Goal: Transaction & Acquisition: Purchase product/service

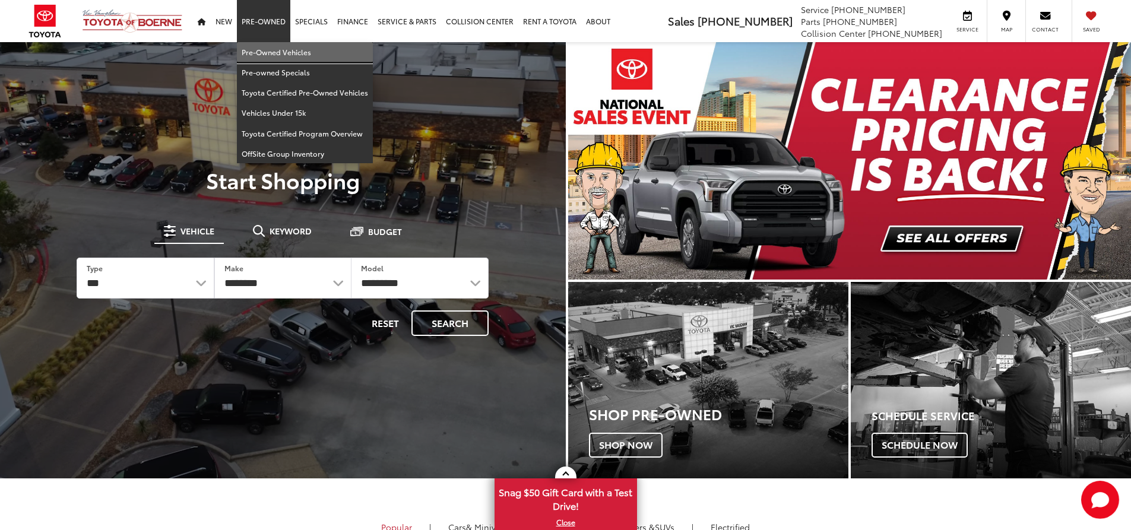
click at [266, 46] on link "Pre-Owned Vehicles" at bounding box center [305, 52] width 136 height 20
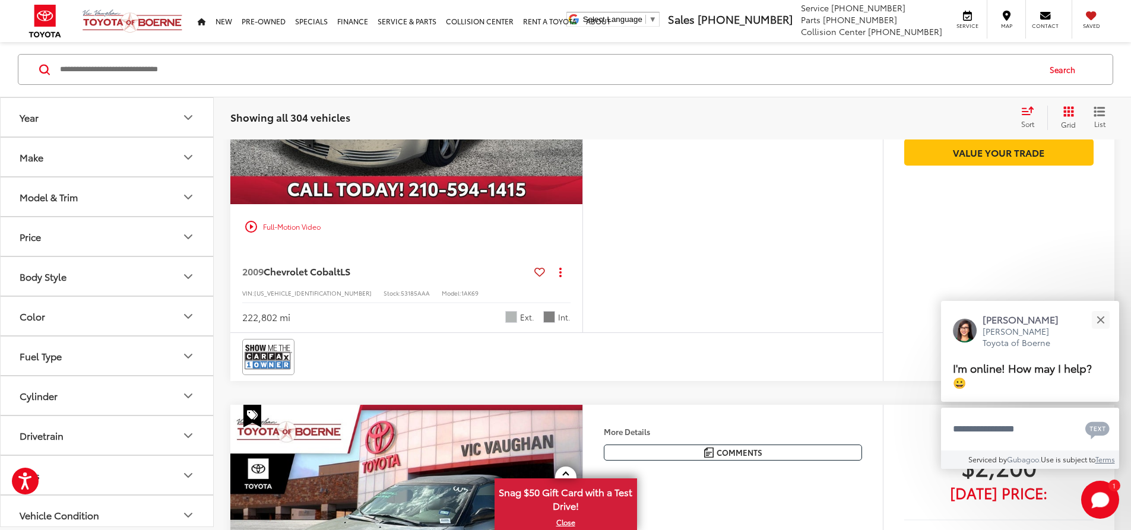
scroll to position [297, 0]
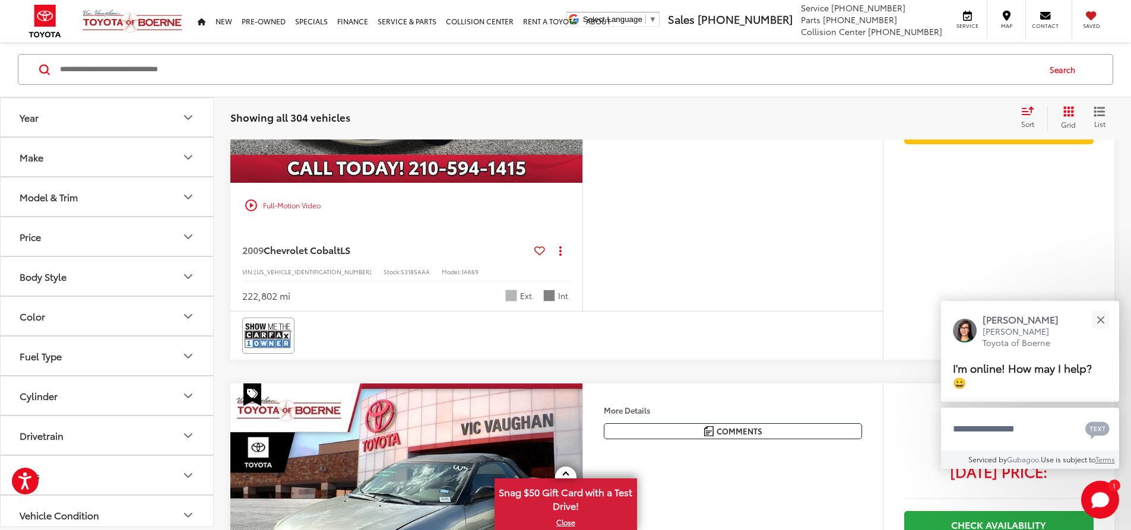
click at [1064, 117] on icon "Grid View" at bounding box center [1069, 111] width 11 height 11
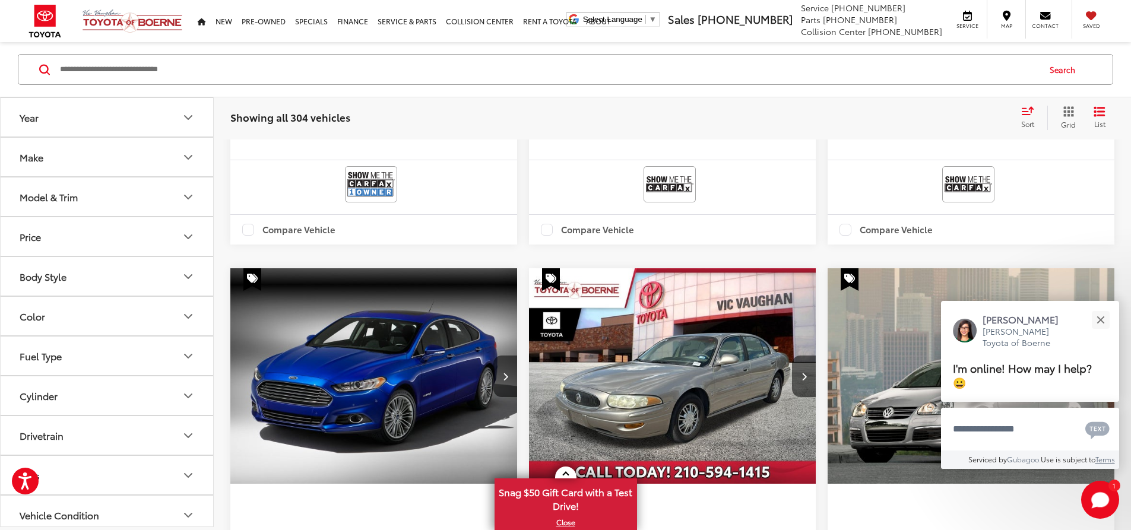
scroll to position [653, 0]
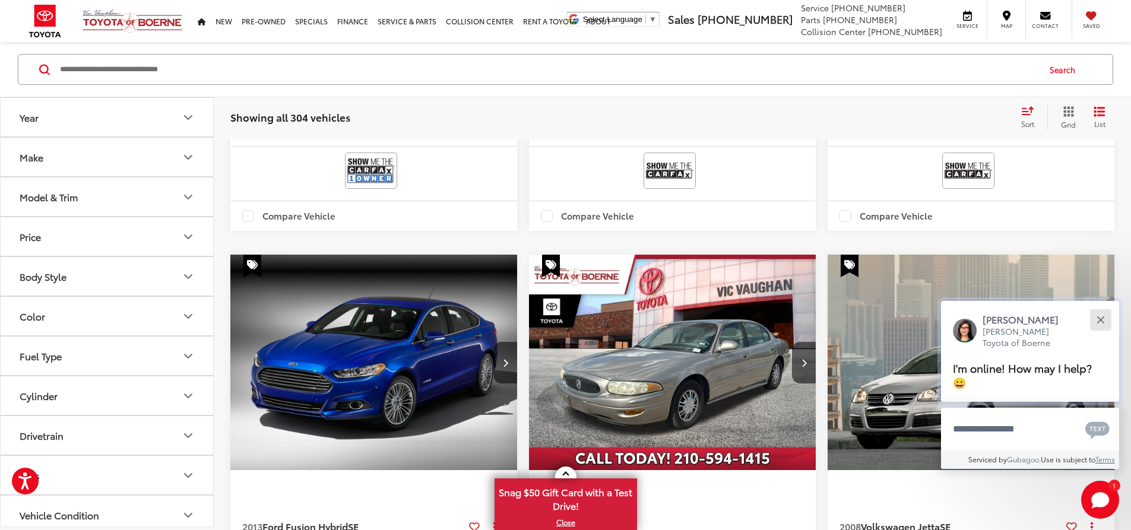
click at [1101, 314] on button "Close" at bounding box center [1101, 320] width 26 height 26
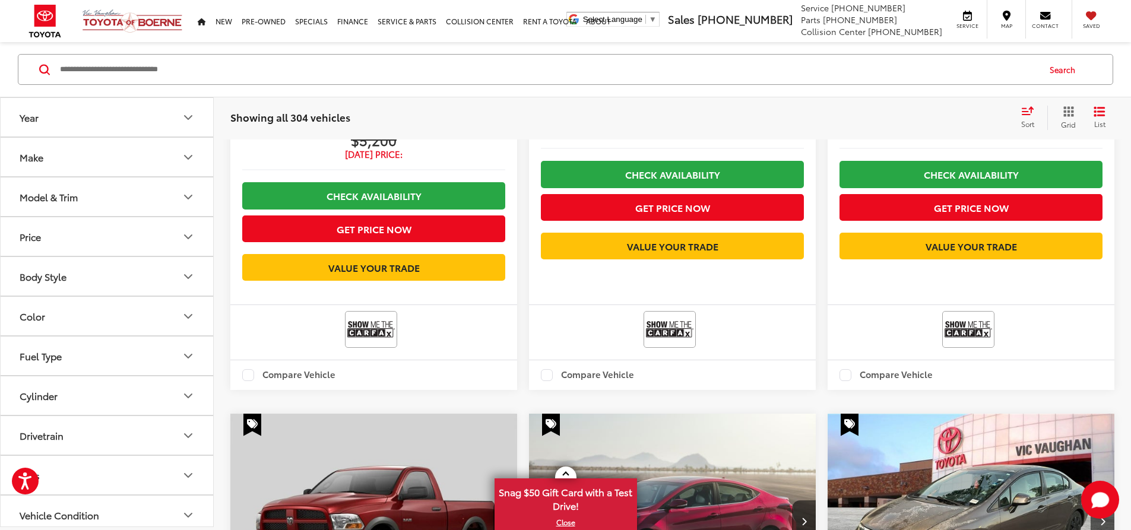
scroll to position [1901, 0]
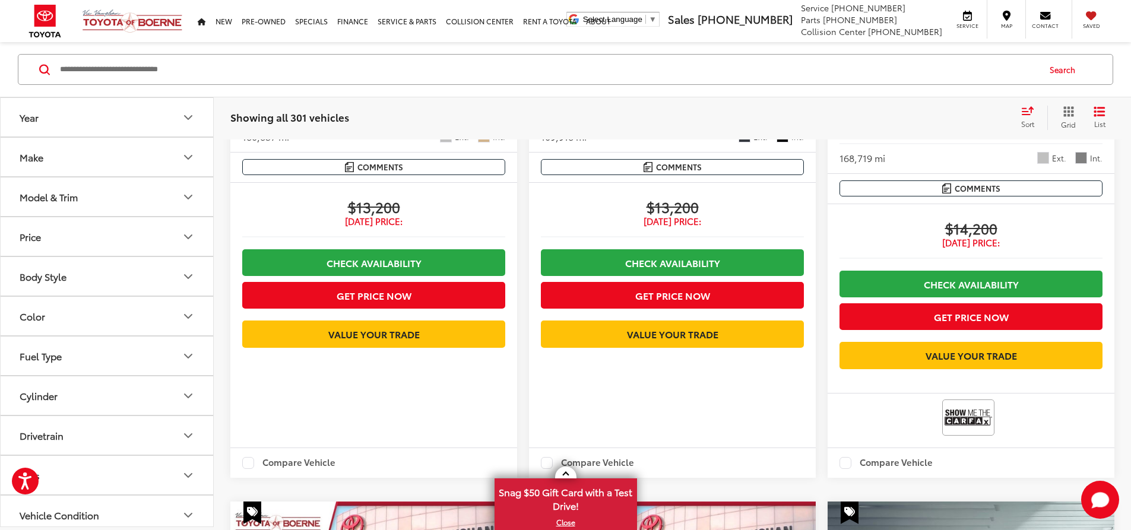
scroll to position [1500, 0]
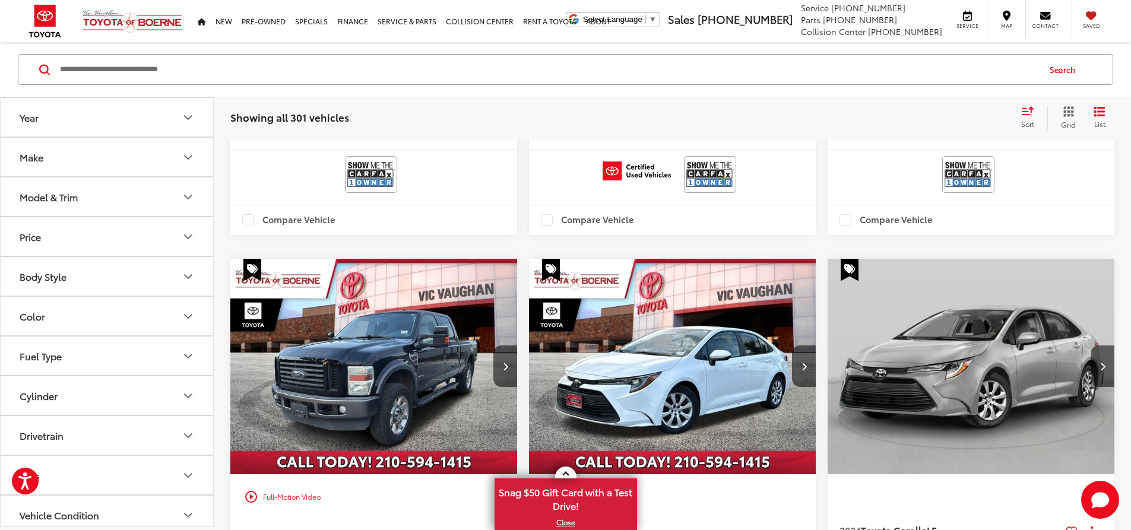
scroll to position [2094, 0]
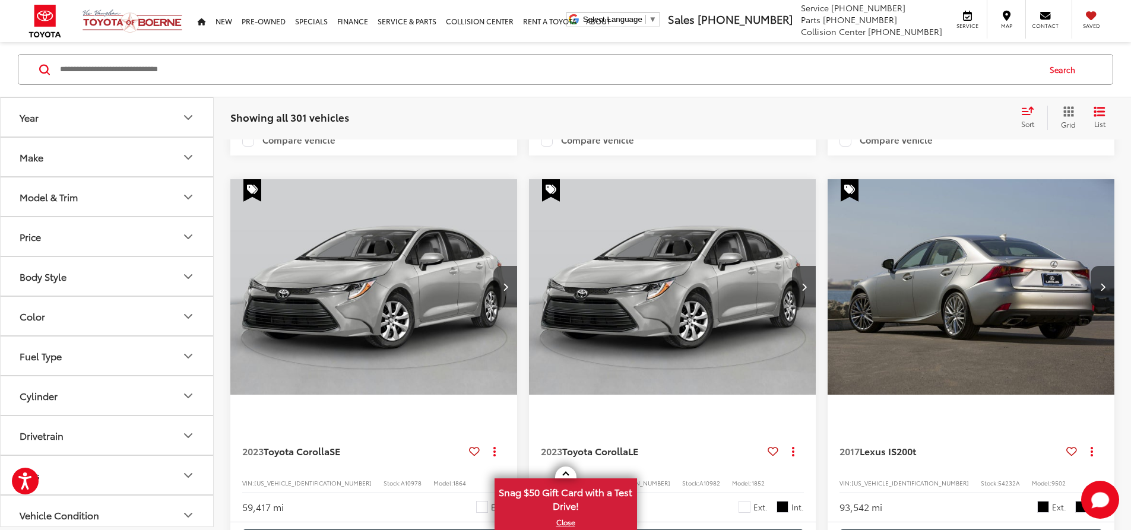
scroll to position [1440, 0]
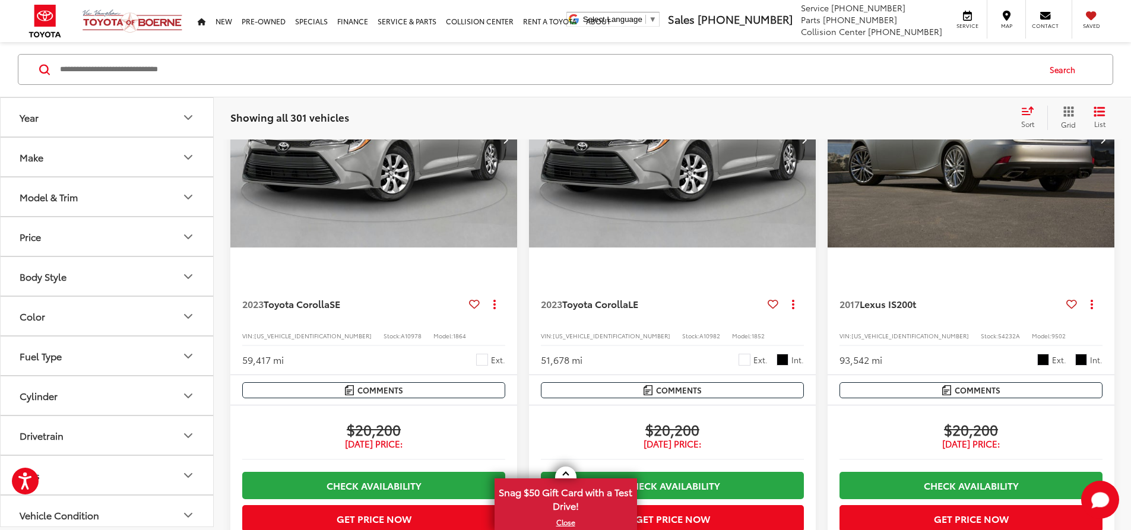
scroll to position [1619, 0]
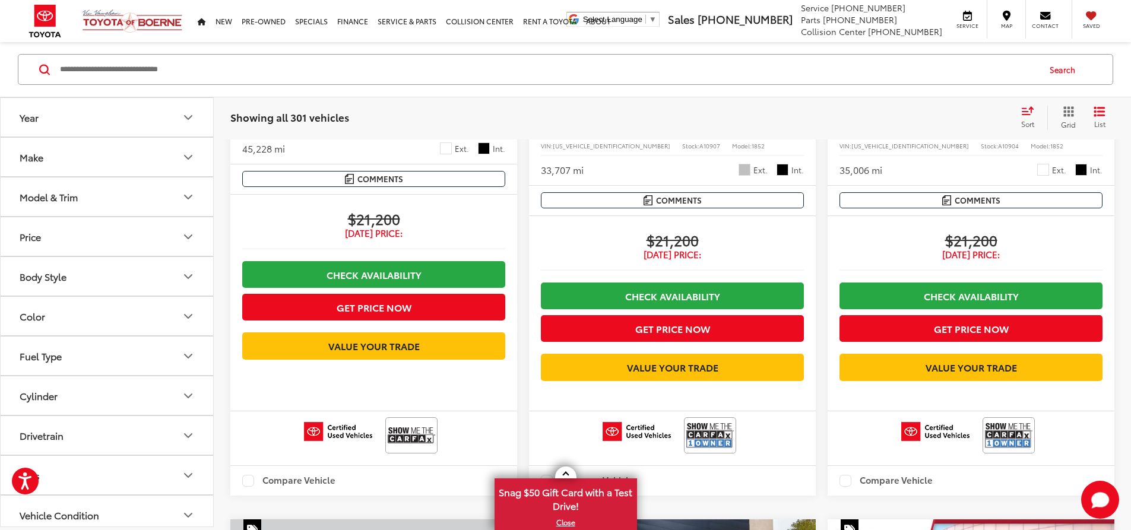
scroll to position [1262, 0]
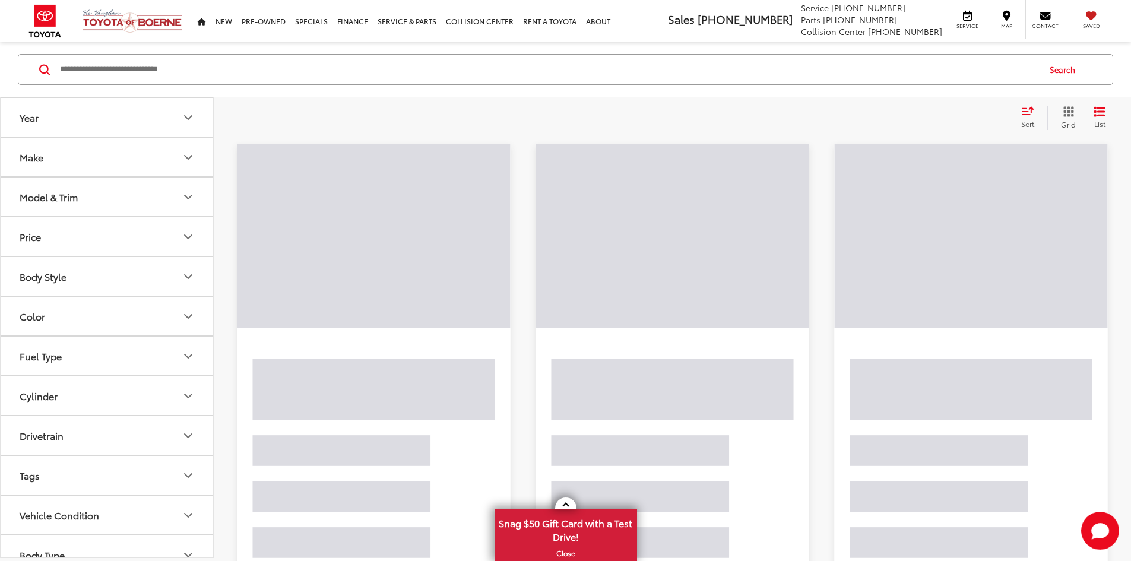
scroll to position [74, 0]
